Goal: Transaction & Acquisition: Purchase product/service

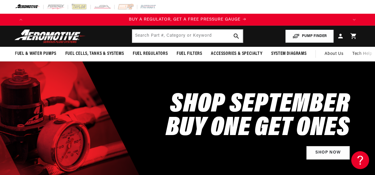
click at [293, 36] on button "PUMP FINDER" at bounding box center [309, 36] width 49 height 13
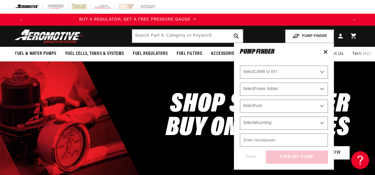
click at [268, 36] on header "Fuel & Water Pumps Back In-Tank In-Line Fuel Pumps" at bounding box center [187, 36] width 375 height 21
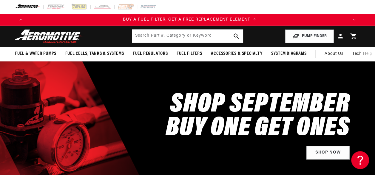
scroll to position [0, 321]
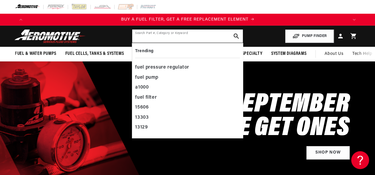
click at [140, 37] on input "text" at bounding box center [187, 36] width 110 height 13
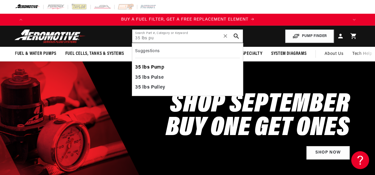
type input "35 lbs pu"
click at [144, 66] on b "lbs" at bounding box center [145, 67] width 7 height 5
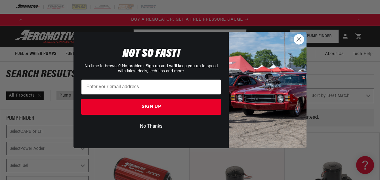
click at [300, 38] on circle "Close dialog" at bounding box center [299, 39] width 10 height 10
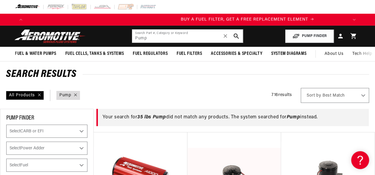
scroll to position [0, 326]
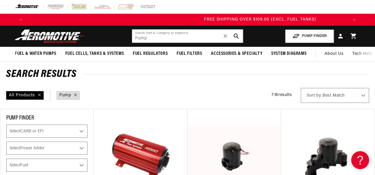
scroll to position [0, 964]
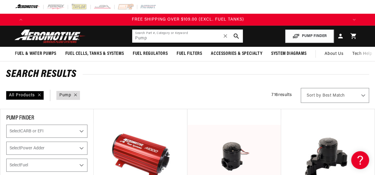
click at [149, 36] on input "Pump" at bounding box center [187, 36] width 110 height 13
type input "P"
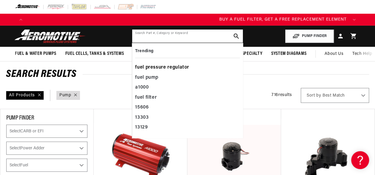
scroll to position [0, 0]
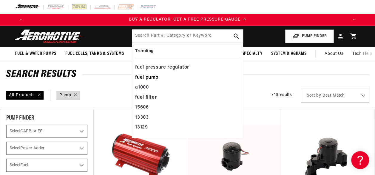
click at [147, 76] on div "fuel pump" at bounding box center [187, 78] width 104 height 10
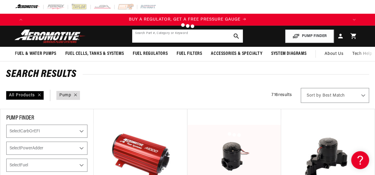
type input "fuel pump"
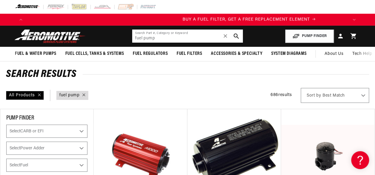
scroll to position [0, 321]
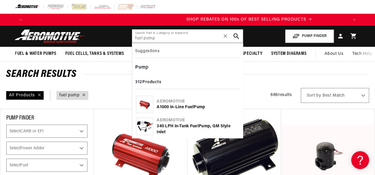
click at [233, 35] on icon "search button" at bounding box center [236, 36] width 6 height 6
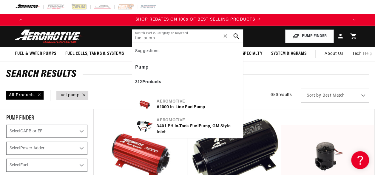
scroll to position [0, 643]
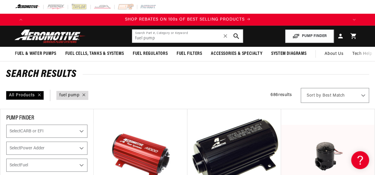
click at [235, 35] on icon "search button" at bounding box center [236, 36] width 6 height 6
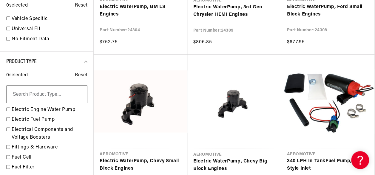
scroll to position [368, 0]
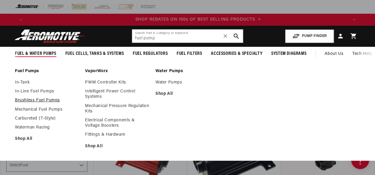
scroll to position [0, 643]
click at [27, 112] on link "Mechanical Fuel Pumps" at bounding box center [47, 109] width 64 height 5
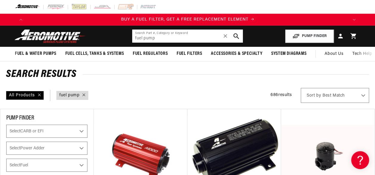
click at [239, 34] on button "search button" at bounding box center [236, 36] width 13 height 13
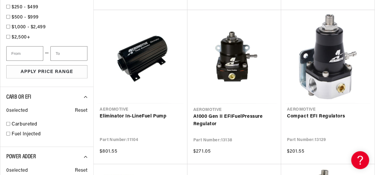
scroll to position [0, 321]
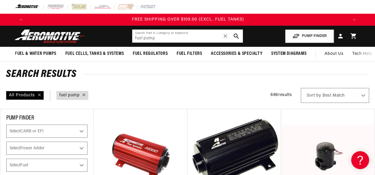
click at [158, 38] on input "fuel pump" at bounding box center [187, 36] width 110 height 13
type input "f"
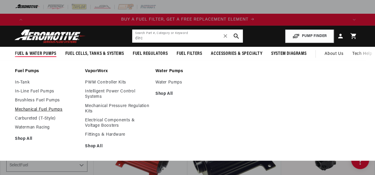
type input "dirc"
click at [25, 111] on link "Mechanical Fuel Pumps" at bounding box center [47, 109] width 64 height 5
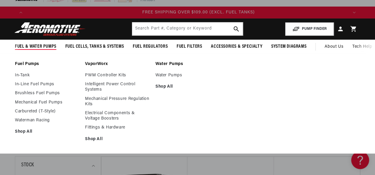
scroll to position [0, 964]
click at [20, 119] on link "Waterman Racing" at bounding box center [47, 120] width 64 height 5
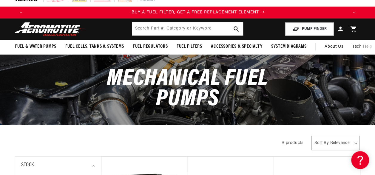
scroll to position [0, 321]
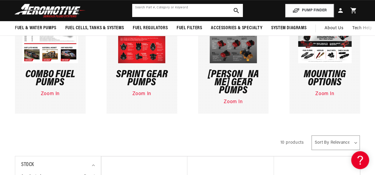
click at [143, 10] on input "text" at bounding box center [187, 10] width 110 height 13
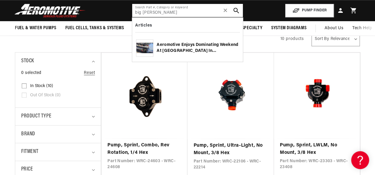
type input "big [PERSON_NAME]"
click at [239, 10] on icon "search button" at bounding box center [236, 11] width 6 height 6
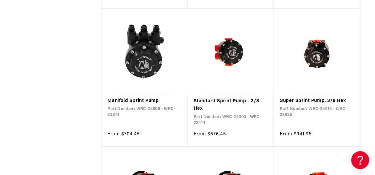
scroll to position [448, 0]
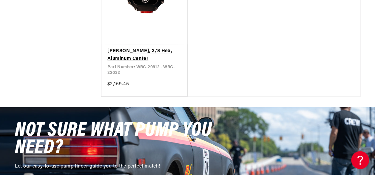
drag, startPoint x: 159, startPoint y: 70, endPoint x: 153, endPoint y: 70, distance: 6.6
click at [159, 63] on link "[PERSON_NAME], 3/8 Hex, Aluminum Center" at bounding box center [144, 54] width 74 height 15
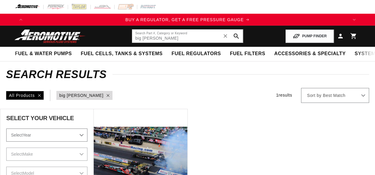
type input "big [PERSON_NAME]"
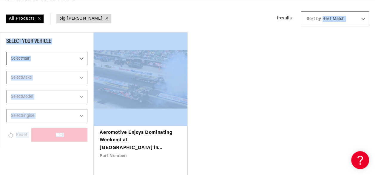
scroll to position [77, 27]
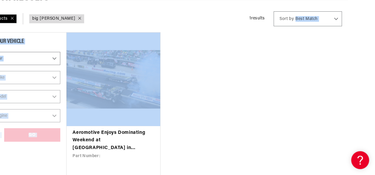
drag, startPoint x: 371, startPoint y: 56, endPoint x: 377, endPoint y: 50, distance: 8.4
click at [348, 50] on html "Skip to content Your cart Your cart is empty Loading... You may also like Subto…" at bounding box center [160, 10] width 375 height 175
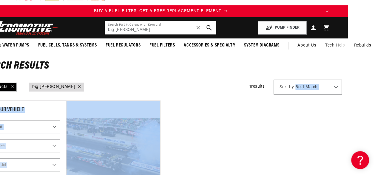
scroll to position [9, 27]
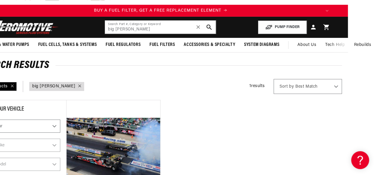
drag, startPoint x: 6, startPoint y: 1, endPoint x: 229, endPoint y: 84, distance: 238.0
click at [229, 84] on div "All Products query : big [PERSON_NAME] 1 results Show Universal Parts Sort by B…" at bounding box center [160, 86] width 375 height 15
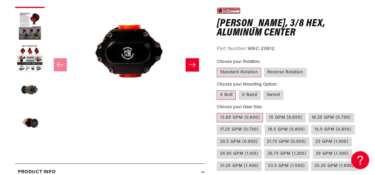
scroll to position [0, 964]
click at [328, 164] on label "35.25 GPM (1.600)" at bounding box center [334, 166] width 46 height 10
click at [312, 161] on input "35.25 GPM (1.600)" at bounding box center [311, 160] width 0 height 0
radio input "true"
click at [328, 164] on label "35.25 GPM (1.600)" at bounding box center [334, 166] width 46 height 10
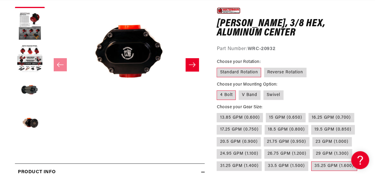
click at [312, 161] on input "35.25 GPM (1.600)" at bounding box center [311, 160] width 0 height 0
click at [328, 164] on label "35.25 GPM (1.600)" at bounding box center [334, 166] width 46 height 10
click at [312, 161] on input "35.25 GPM (1.600)" at bounding box center [311, 160] width 0 height 0
drag, startPoint x: 328, startPoint y: 164, endPoint x: 341, endPoint y: 92, distance: 73.3
click at [341, 92] on fieldset "Choose your Mounting Option: 4 Bolt V Band Swivel" at bounding box center [289, 90] width 144 height 19
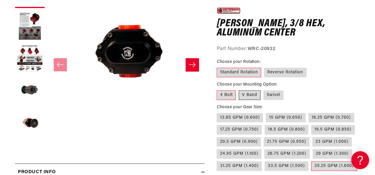
click at [247, 92] on label "V Band" at bounding box center [250, 95] width 22 height 10
click at [239, 90] on input "V Band" at bounding box center [239, 89] width 0 height 0
radio input "true"
click at [285, 72] on label "Reverse Rotation" at bounding box center [285, 73] width 42 height 10
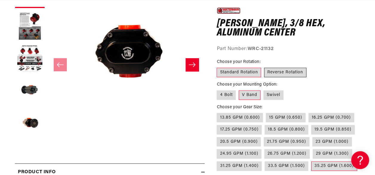
click at [264, 67] on input "Reverse Rotation" at bounding box center [264, 67] width 0 height 0
radio input "true"
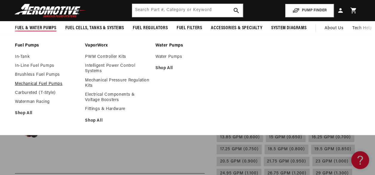
scroll to position [0, 321]
click at [34, 82] on link "Mechanical Fuel Pumps" at bounding box center [47, 83] width 64 height 5
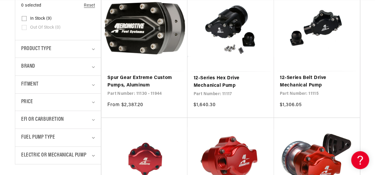
scroll to position [0, 964]
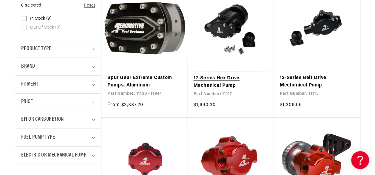
click at [216, 81] on link "12-Series Hex Drive Mechanical Pump" at bounding box center [230, 82] width 74 height 15
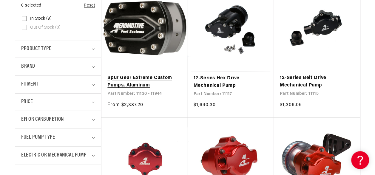
scroll to position [0, 0]
click at [146, 79] on link "Spur Gear Extreme Custom Pumps, Aluminum" at bounding box center [144, 81] width 74 height 15
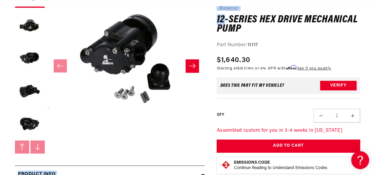
scroll to position [107, 0]
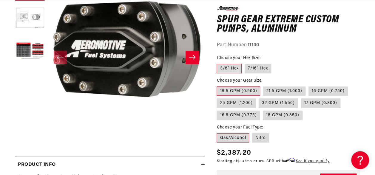
scroll to position [0, 321]
click at [241, 138] on label "Gas/Alcohol" at bounding box center [233, 138] width 33 height 10
click at [218, 132] on input "Gas/Alcohol" at bounding box center [218, 132] width 0 height 0
click at [278, 104] on label "32 GPM (1.550)" at bounding box center [278, 103] width 39 height 10
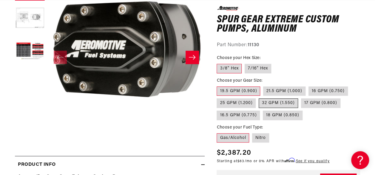
click at [259, 98] on input "32 GPM (1.550)" at bounding box center [259, 97] width 0 height 0
radio input "true"
click at [192, 56] on icon "Slide right" at bounding box center [192, 57] width 7 height 6
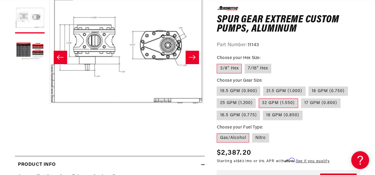
scroll to position [0, 321]
click at [192, 56] on icon "Slide right" at bounding box center [192, 57] width 7 height 6
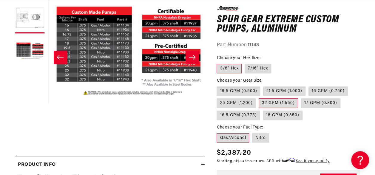
scroll to position [0, 314]
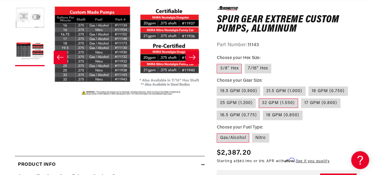
click at [192, 56] on icon "Slide right" at bounding box center [192, 57] width 7 height 6
click at [194, 57] on icon "Slide right" at bounding box center [192, 57] width 7 height 4
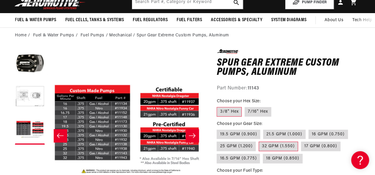
scroll to position [0, 643]
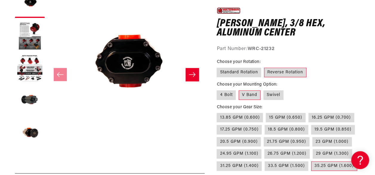
scroll to position [0, 643]
